Goal: Navigation & Orientation: Understand site structure

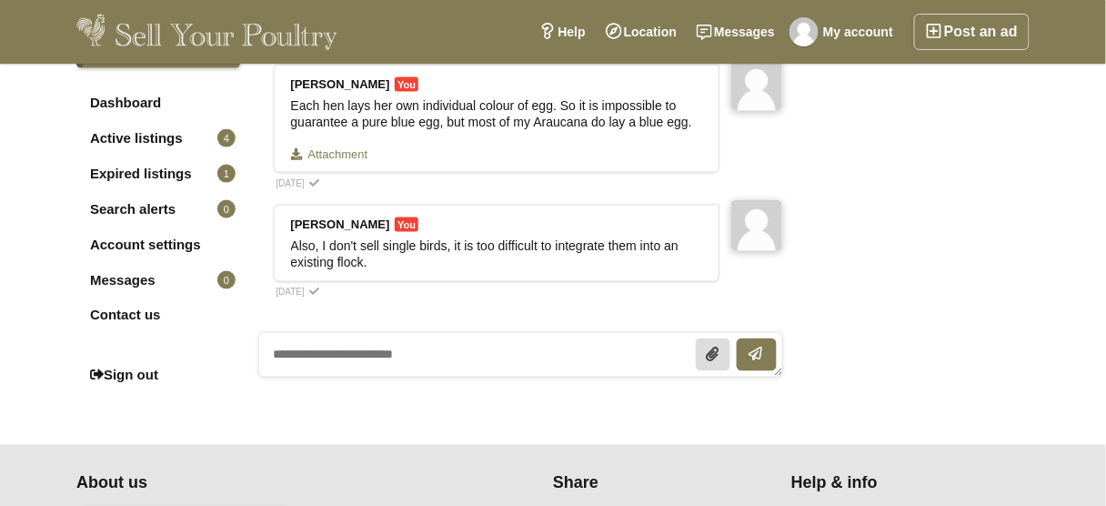
scroll to position [582, 0]
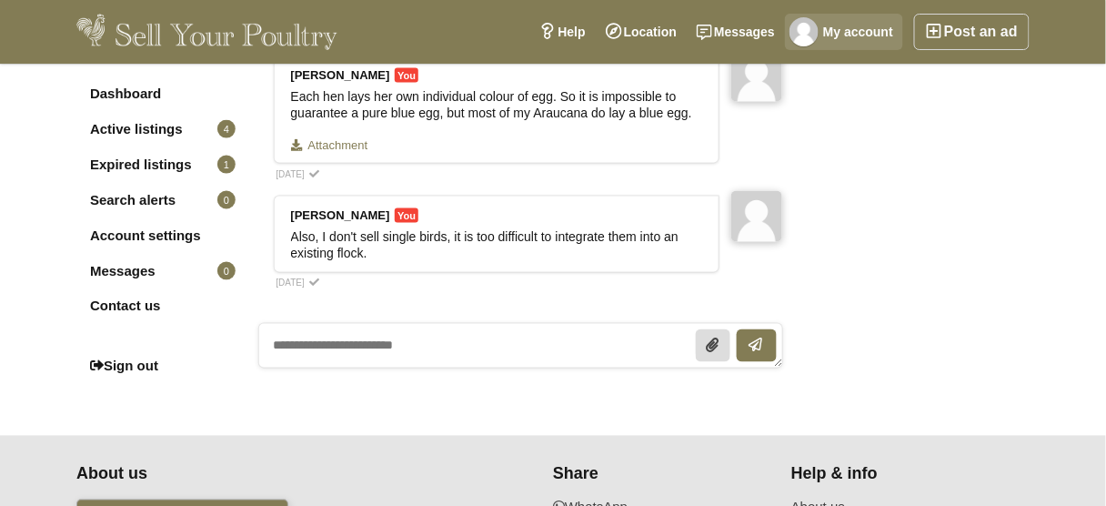
click at [811, 27] on img at bounding box center [803, 31] width 29 height 29
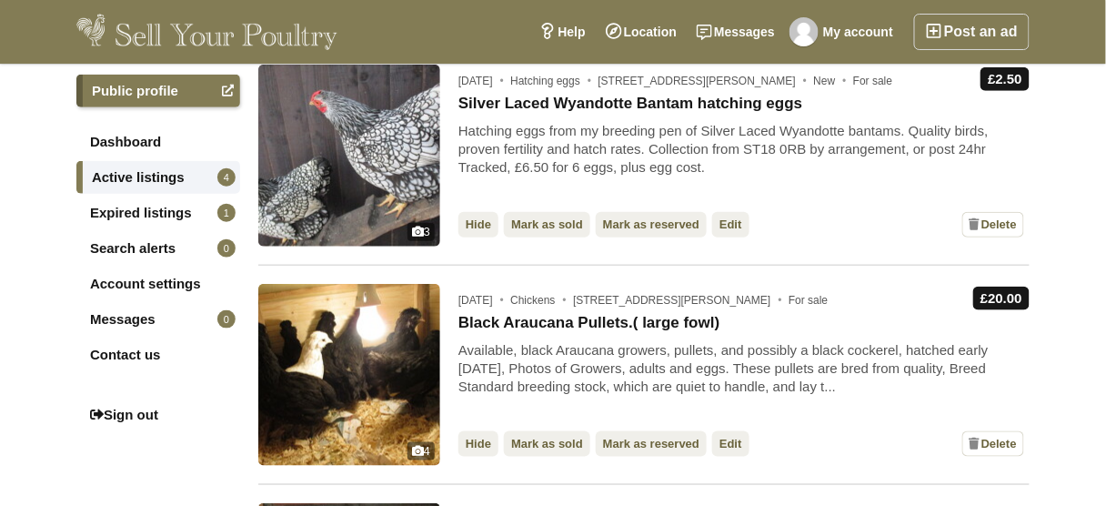
scroll to position [364, 0]
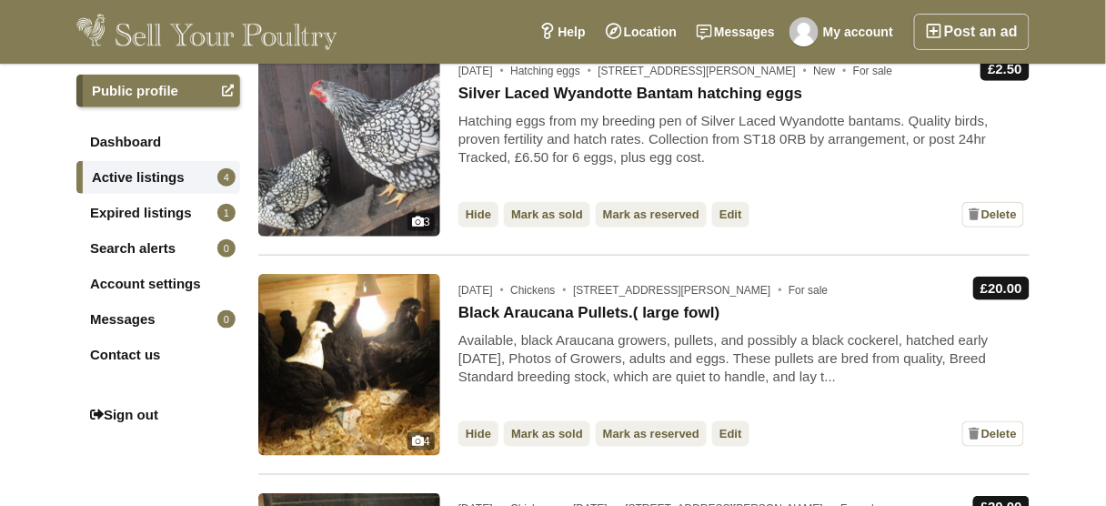
click at [155, 277] on link "Account settings" at bounding box center [158, 283] width 164 height 33
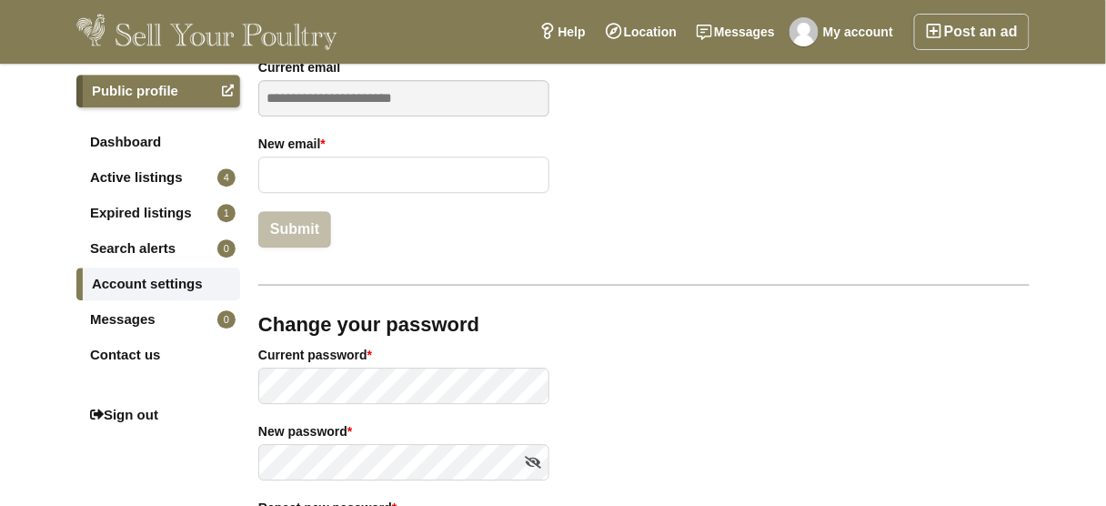
scroll to position [1164, 0]
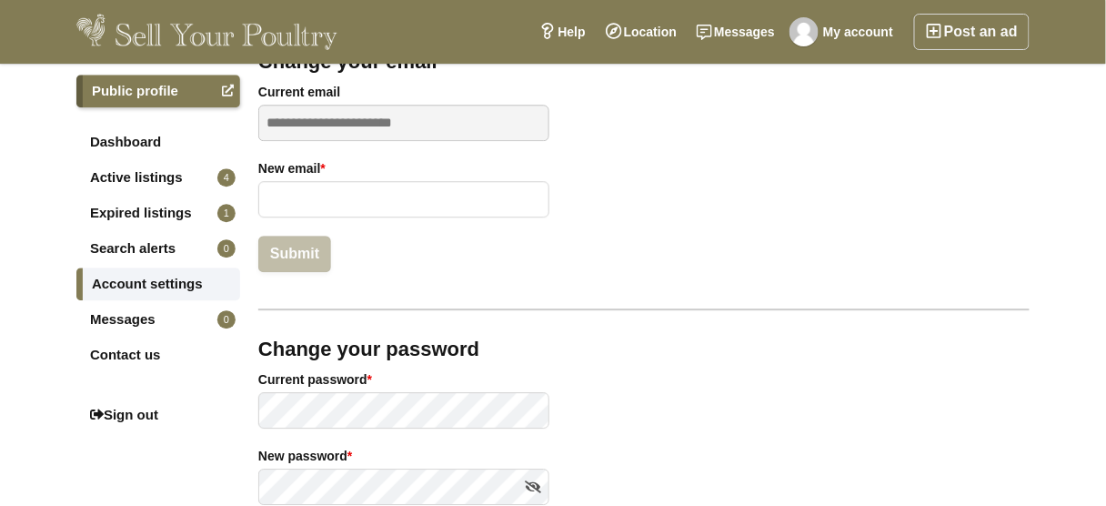
click at [98, 138] on link "Dashboard" at bounding box center [158, 141] width 164 height 33
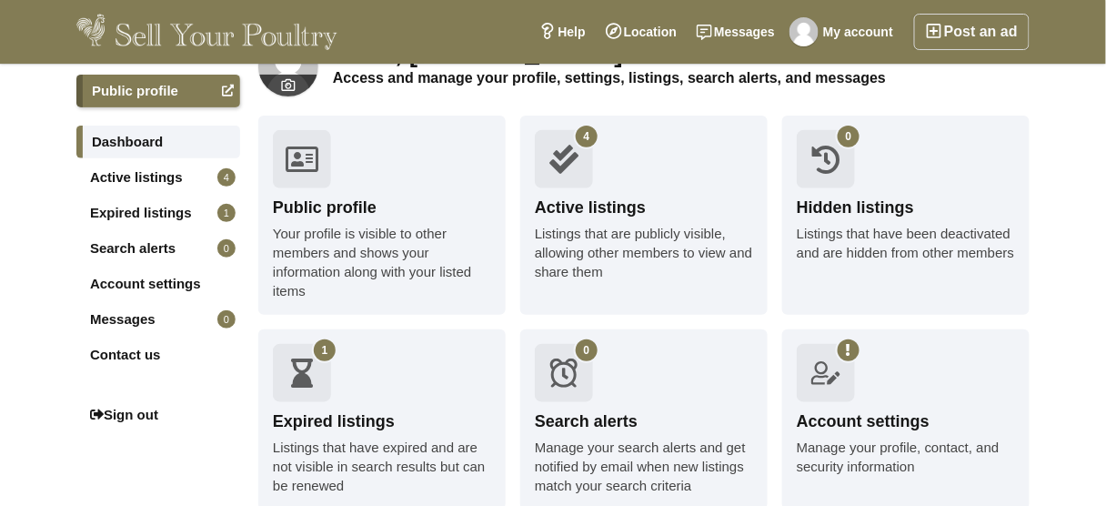
scroll to position [73, 0]
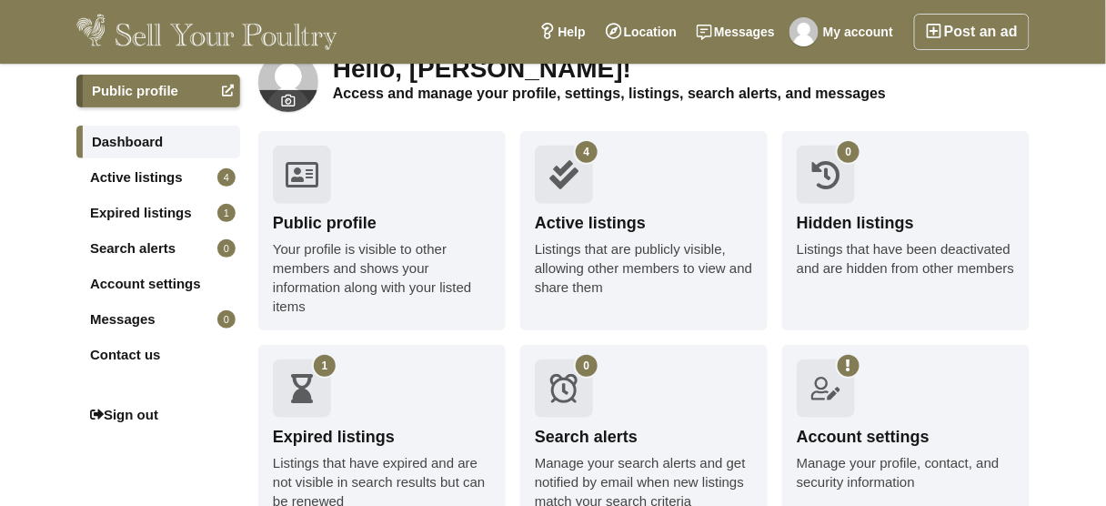
click at [597, 218] on div "Active listings" at bounding box center [644, 223] width 218 height 23
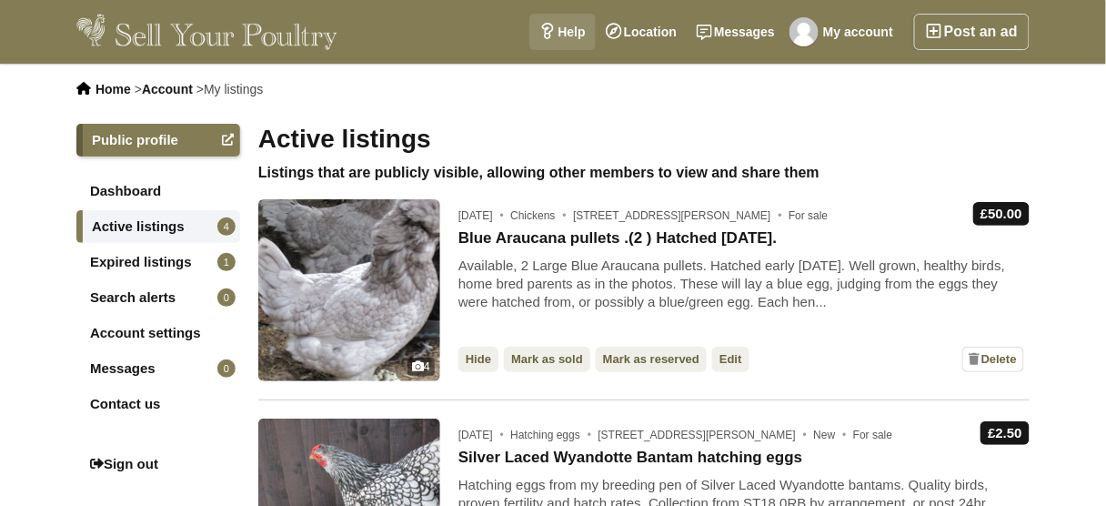
click at [576, 35] on link "Help" at bounding box center [561, 32] width 65 height 36
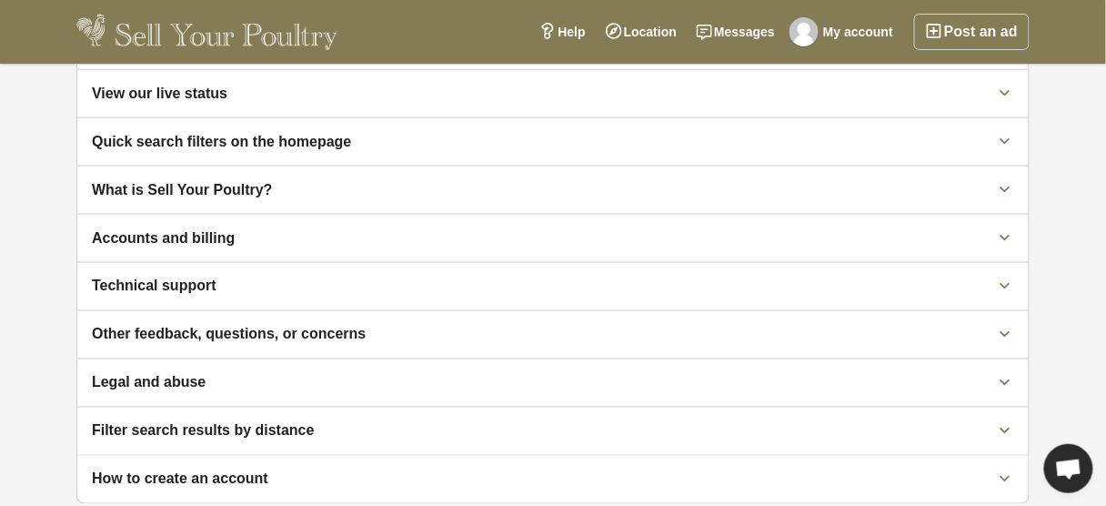
scroll to position [582, 0]
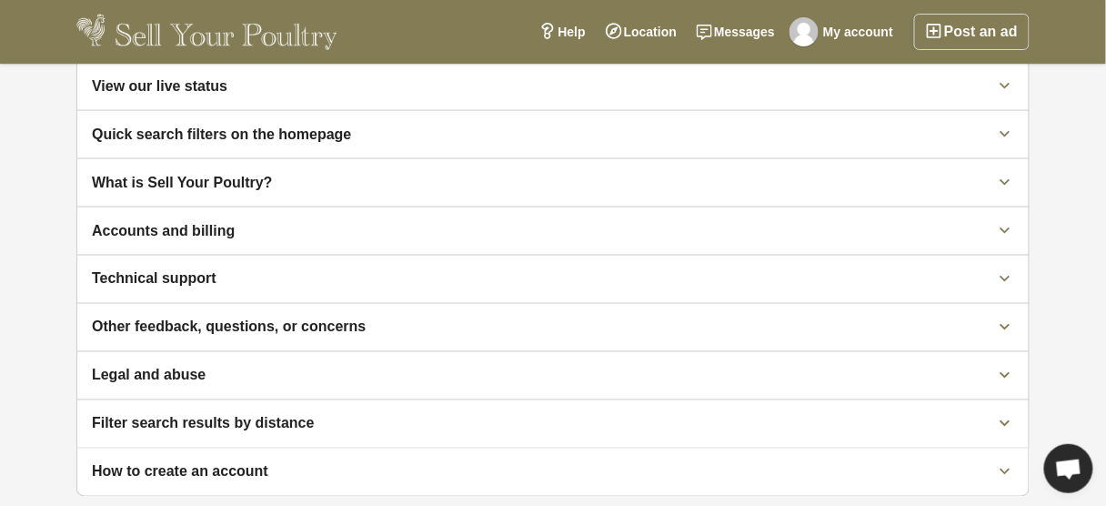
click at [1004, 317] on icon at bounding box center [1005, 327] width 20 height 20
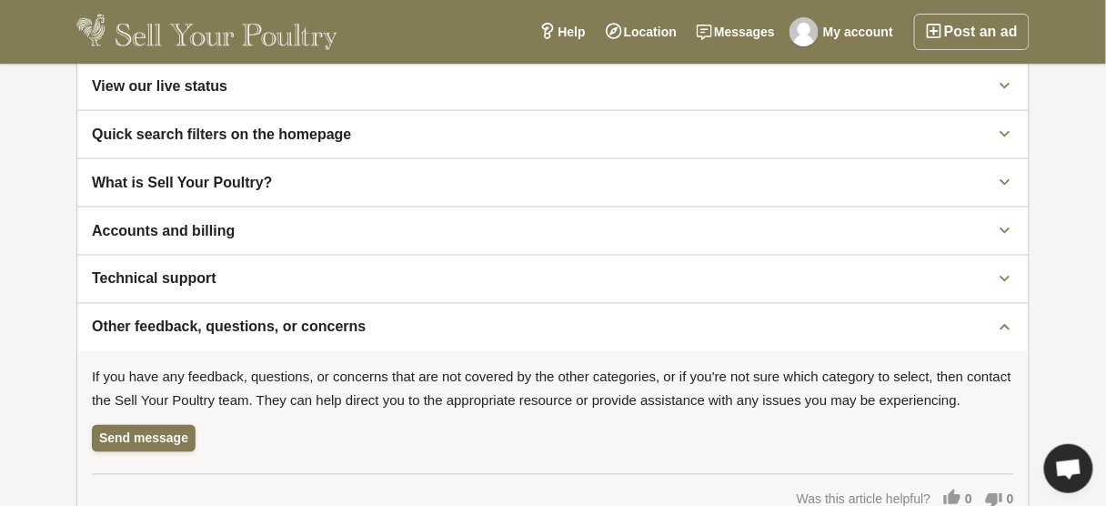
click at [1006, 318] on icon at bounding box center [1005, 327] width 20 height 20
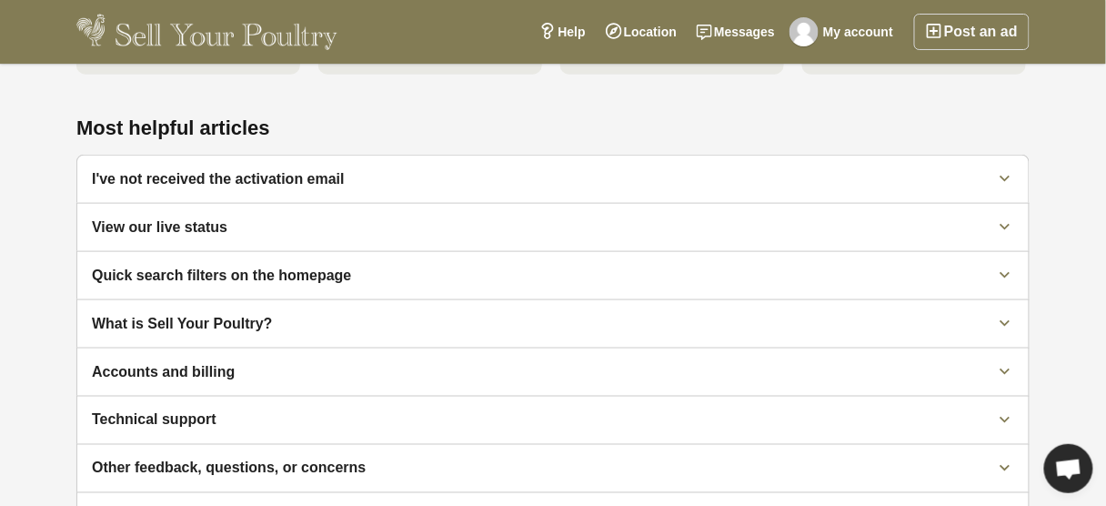
scroll to position [436, 0]
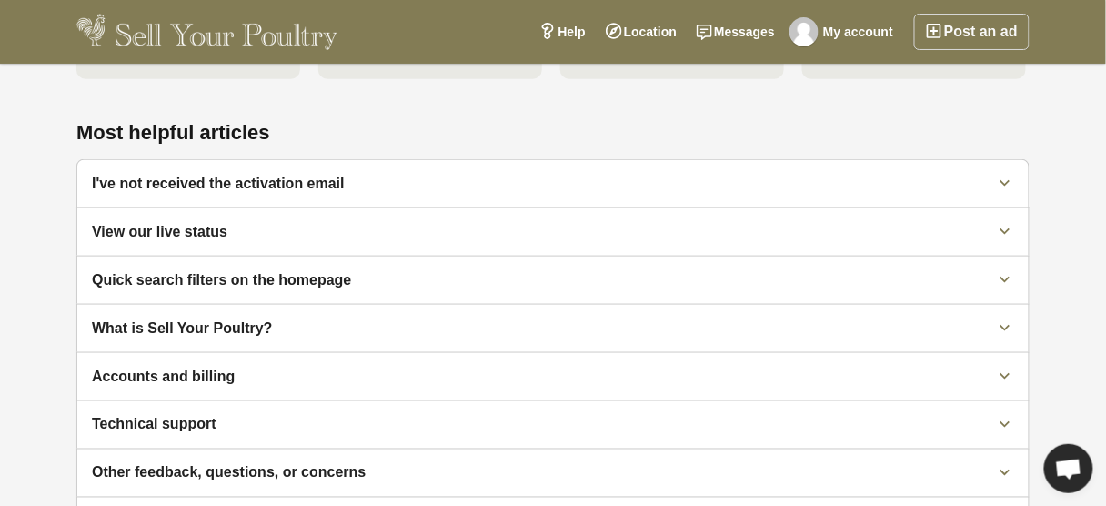
click at [999, 223] on icon at bounding box center [1005, 232] width 20 height 20
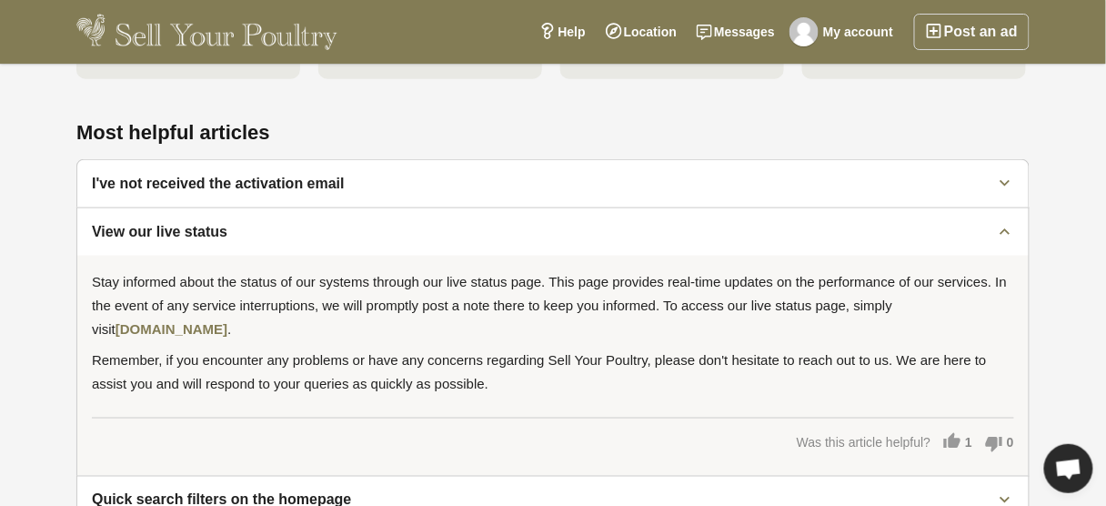
click at [1069, 216] on div "Home > Help centre Help centre Search our help centre for answers, contact us o…" at bounding box center [553, 260] width 1106 height 1267
click at [1011, 222] on icon at bounding box center [1005, 232] width 20 height 20
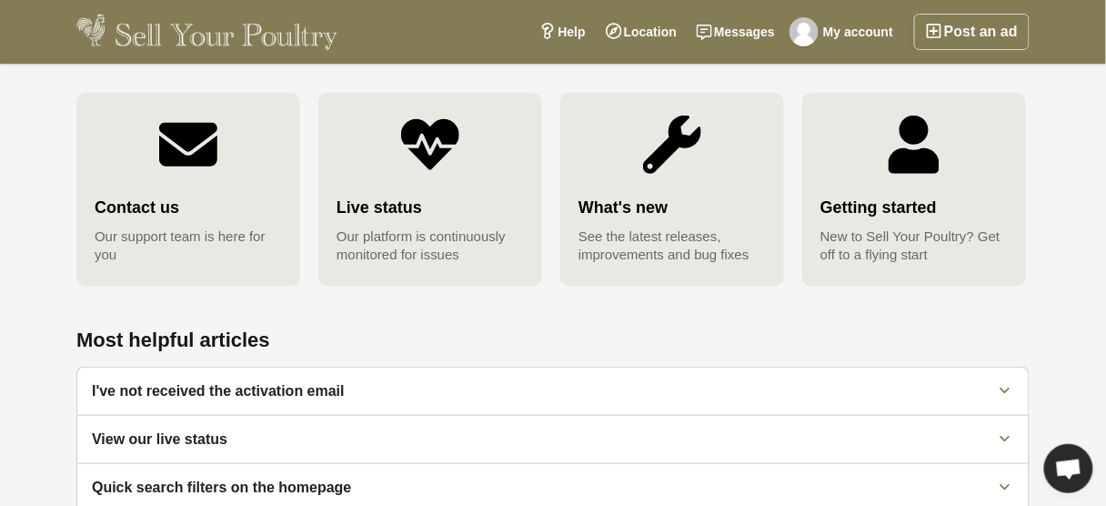
scroll to position [218, 0]
